Goal: Task Accomplishment & Management: Complete application form

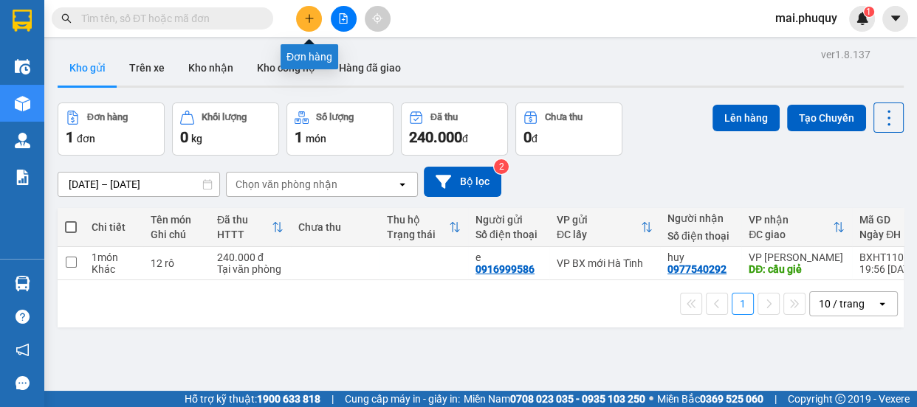
click at [310, 24] on button at bounding box center [309, 19] width 26 height 26
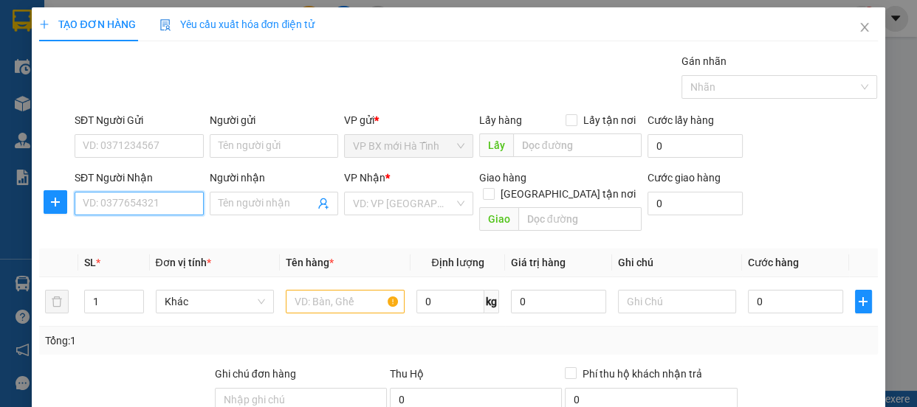
click at [133, 196] on input "SĐT Người Nhận" at bounding box center [139, 204] width 129 height 24
type input "0977155547"
click at [153, 232] on div "0977155547 - em trung" at bounding box center [138, 233] width 110 height 16
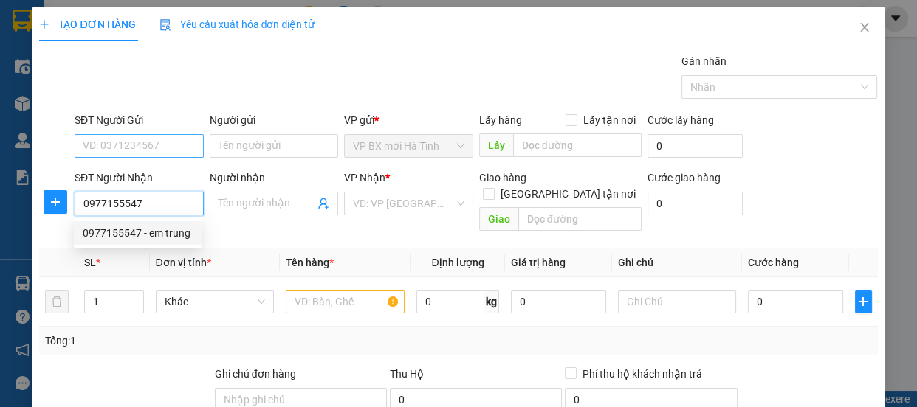
type input "em trung"
type input "CẦU GIẺ"
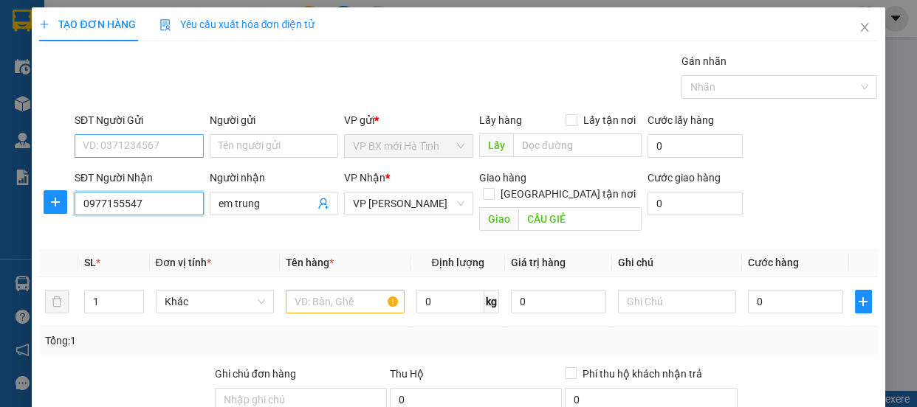
type input "0977155547"
click at [139, 137] on input "SĐT Người Gửi" at bounding box center [139, 146] width 129 height 24
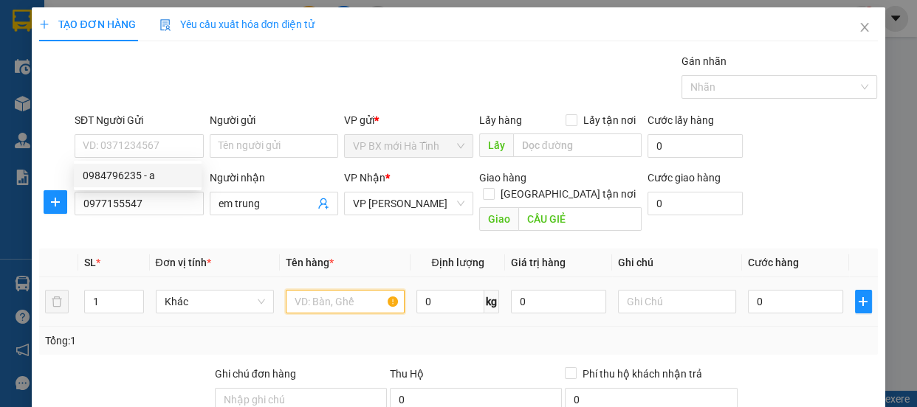
click at [307, 290] on input "text" at bounding box center [345, 302] width 119 height 24
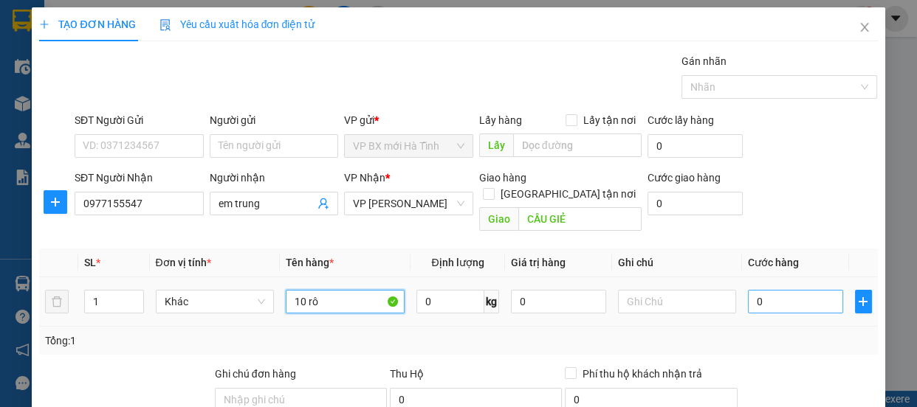
type input "10 rô"
click at [779, 290] on input "0" at bounding box center [795, 302] width 95 height 24
type input "2"
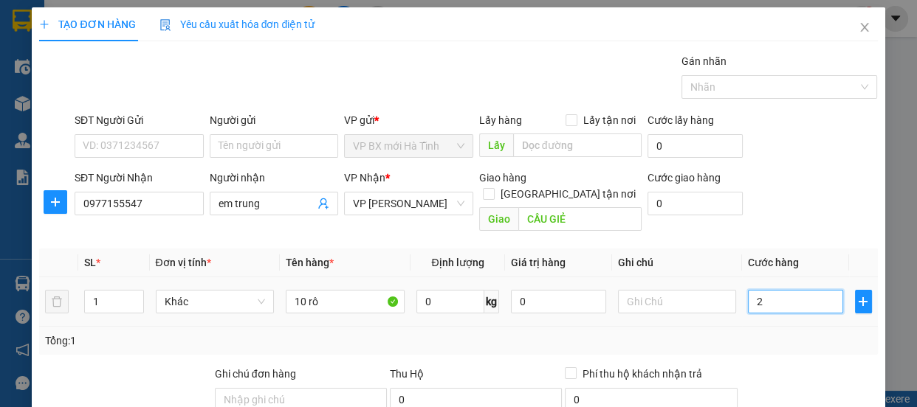
type input "20"
type input "200"
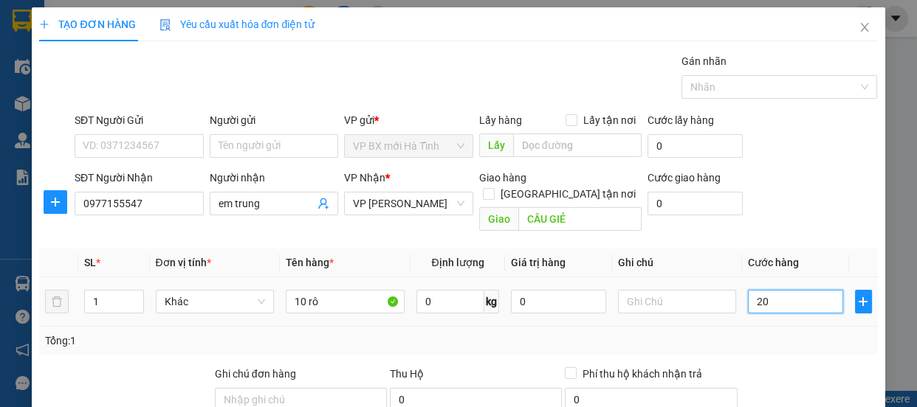
type input "200"
type input "2.000"
type input "20.000"
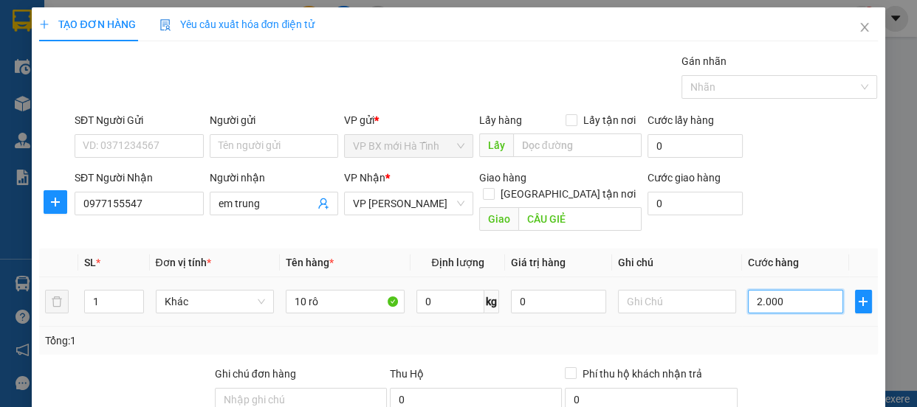
type input "20.000"
type input "200.000"
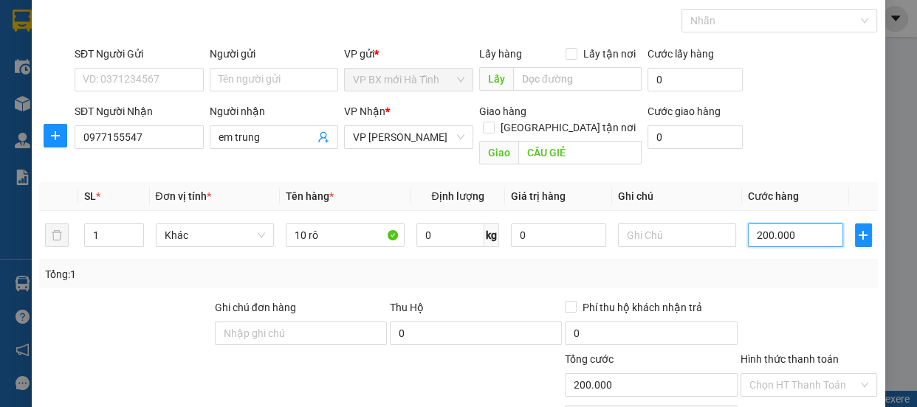
scroll to position [184, 0]
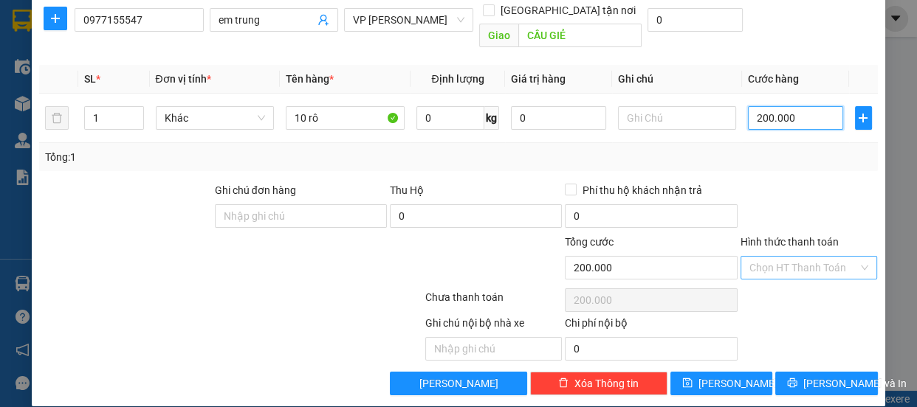
type input "200.000"
click at [846, 257] on input "Hình thức thanh toán" at bounding box center [803, 268] width 109 height 22
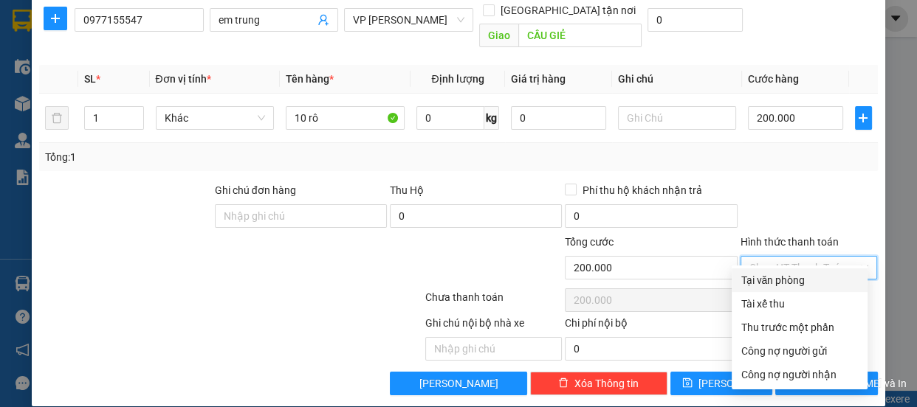
click at [782, 281] on div "Tại văn phòng" at bounding box center [799, 280] width 118 height 16
type input "0"
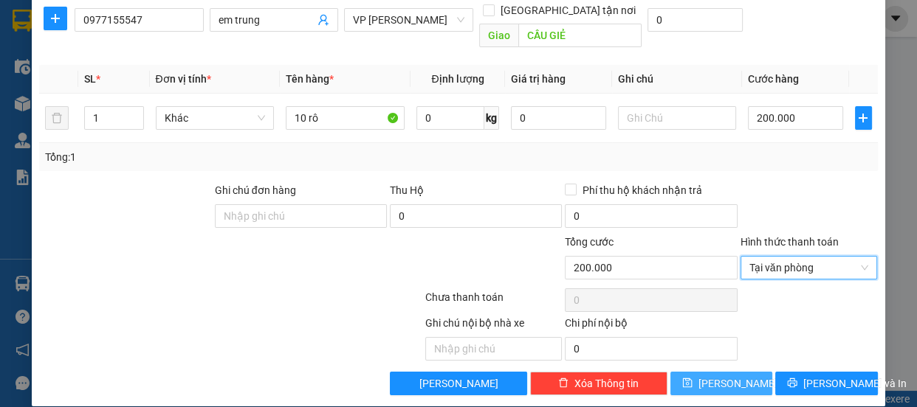
click at [715, 376] on span "[PERSON_NAME]" at bounding box center [737, 384] width 79 height 16
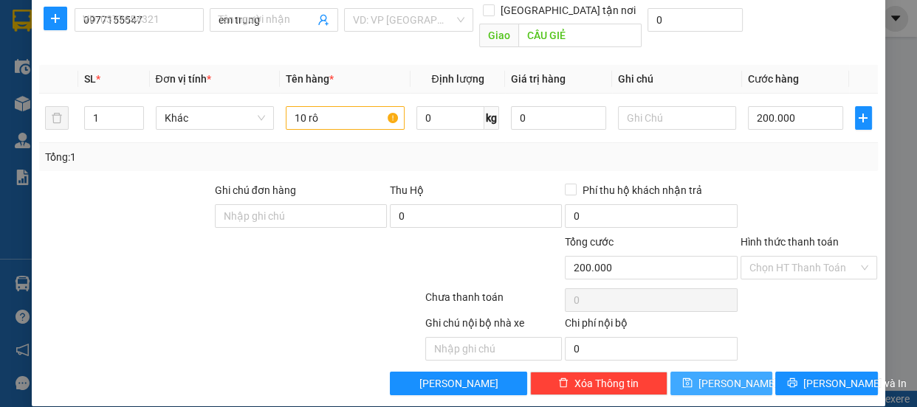
type input "0"
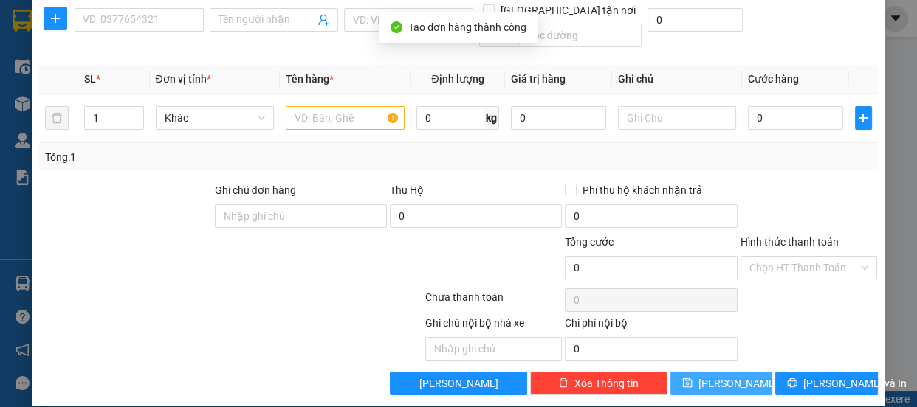
scroll to position [0, 0]
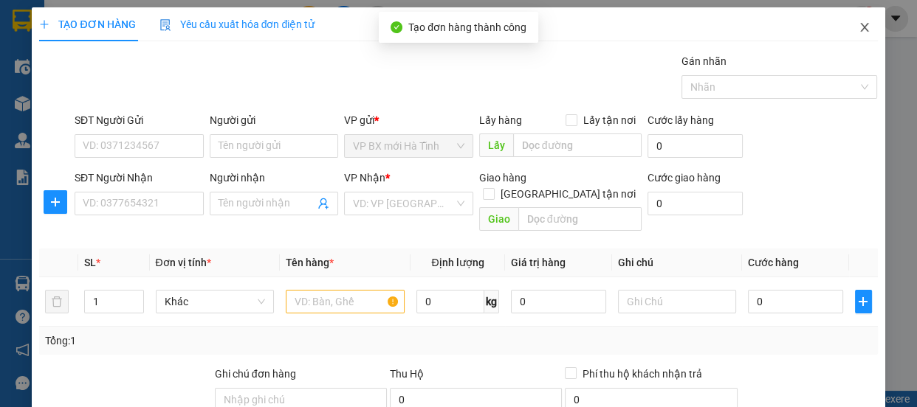
click at [858, 33] on icon "close" at bounding box center [864, 27] width 12 height 12
